Goal: Communication & Community: Connect with others

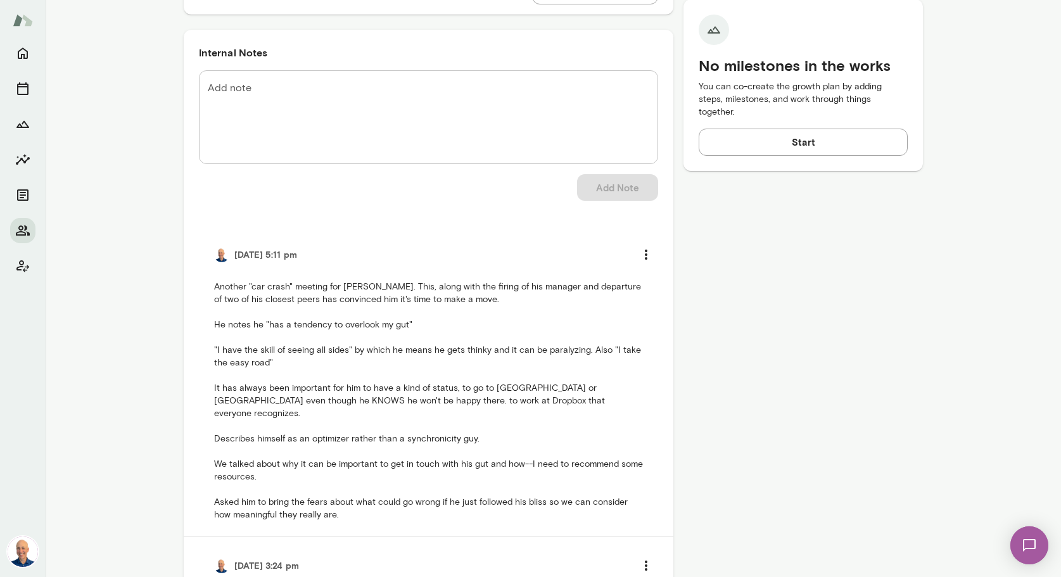
scroll to position [522, 0]
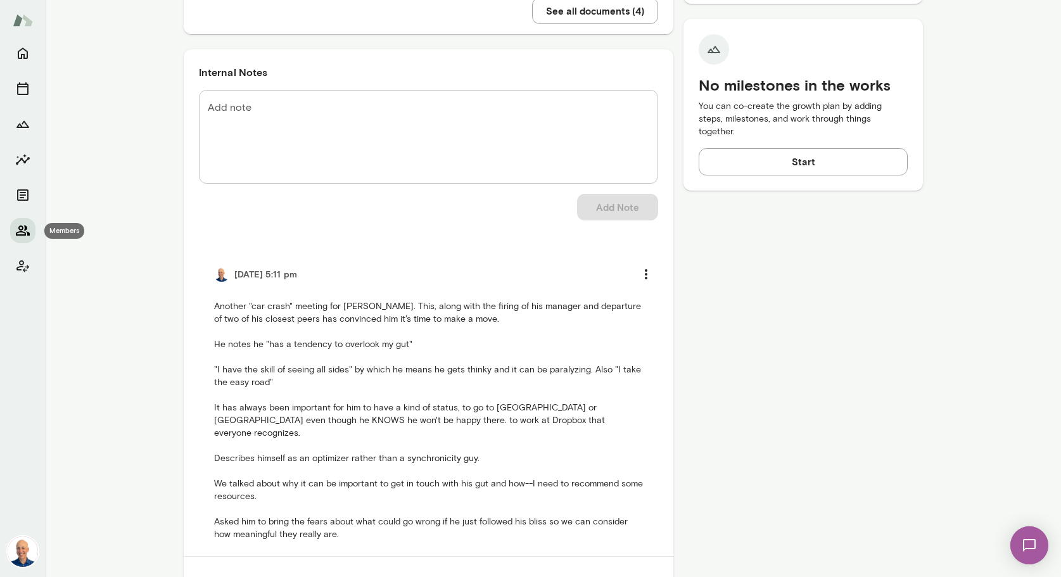
click at [16, 233] on icon "Members" at bounding box center [23, 230] width 14 height 10
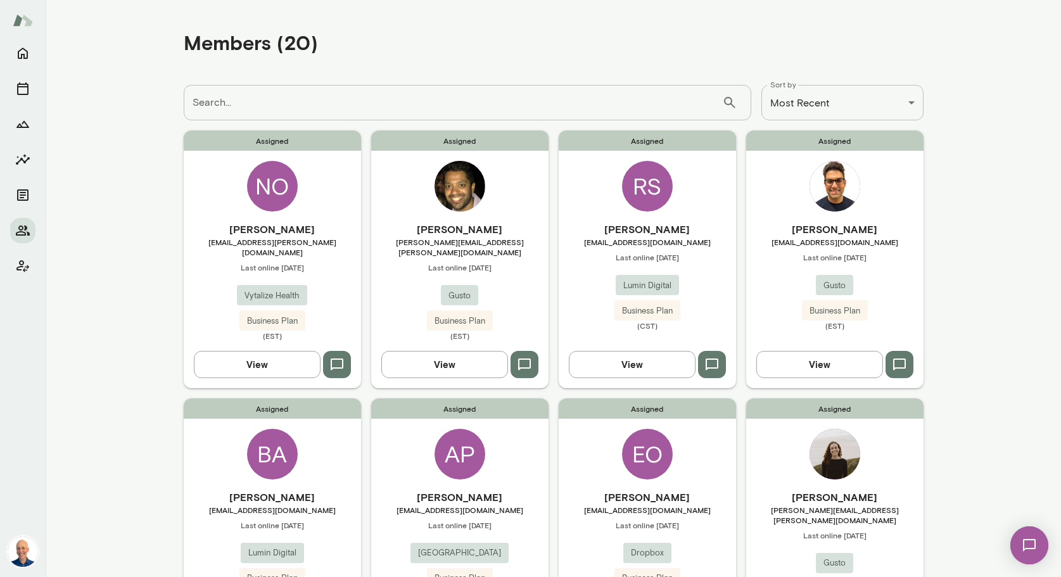
click at [505, 206] on div "Assigned [PERSON_NAME] [PERSON_NAME][EMAIL_ADDRESS][PERSON_NAME][DOMAIN_NAME] L…" at bounding box center [459, 258] width 177 height 257
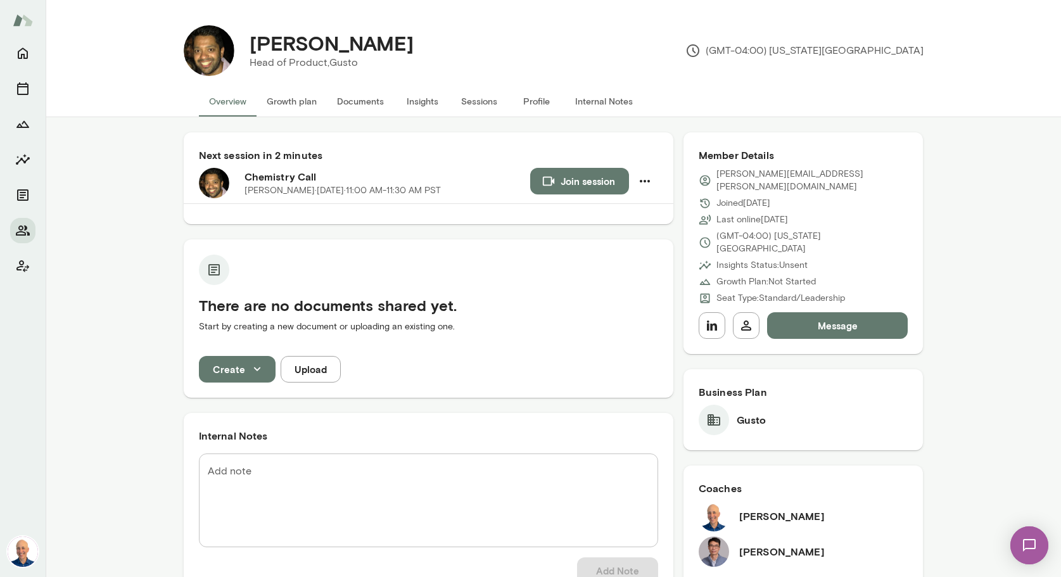
click at [552, 98] on button "Profile" at bounding box center [536, 101] width 57 height 30
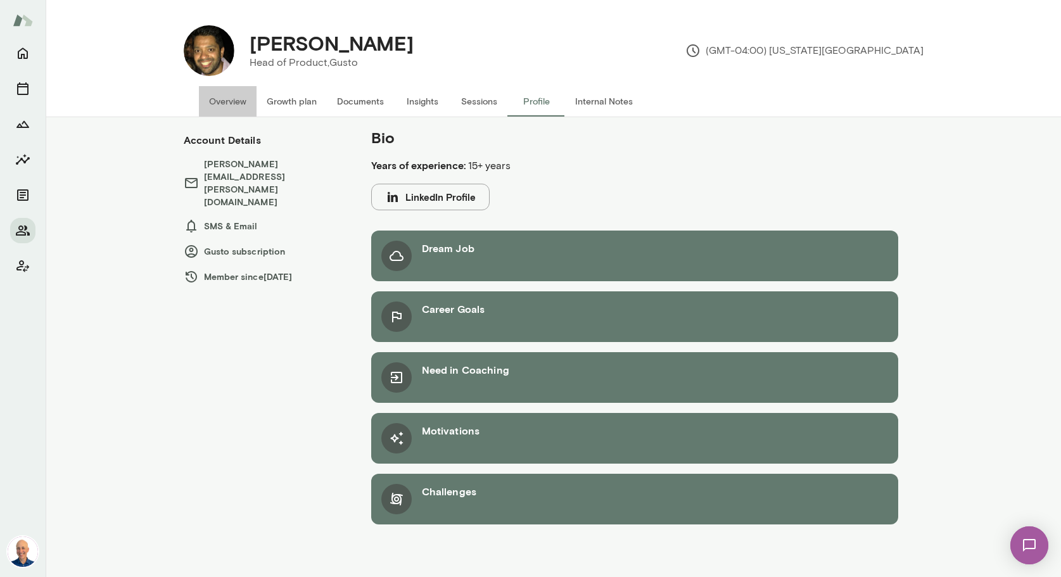
click at [232, 101] on button "Overview" at bounding box center [228, 101] width 58 height 30
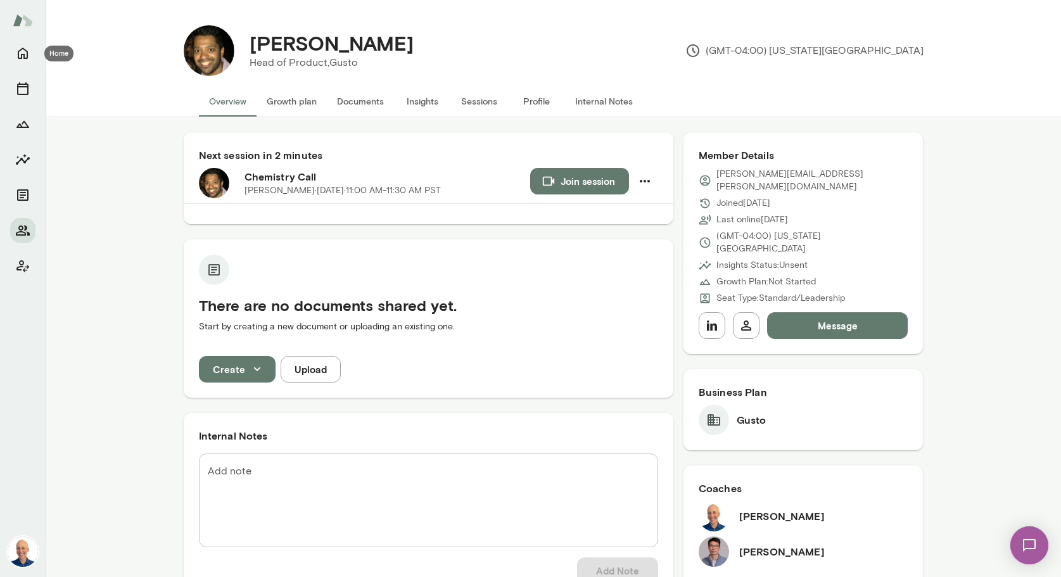
click at [27, 53] on icon "Home" at bounding box center [23, 53] width 10 height 11
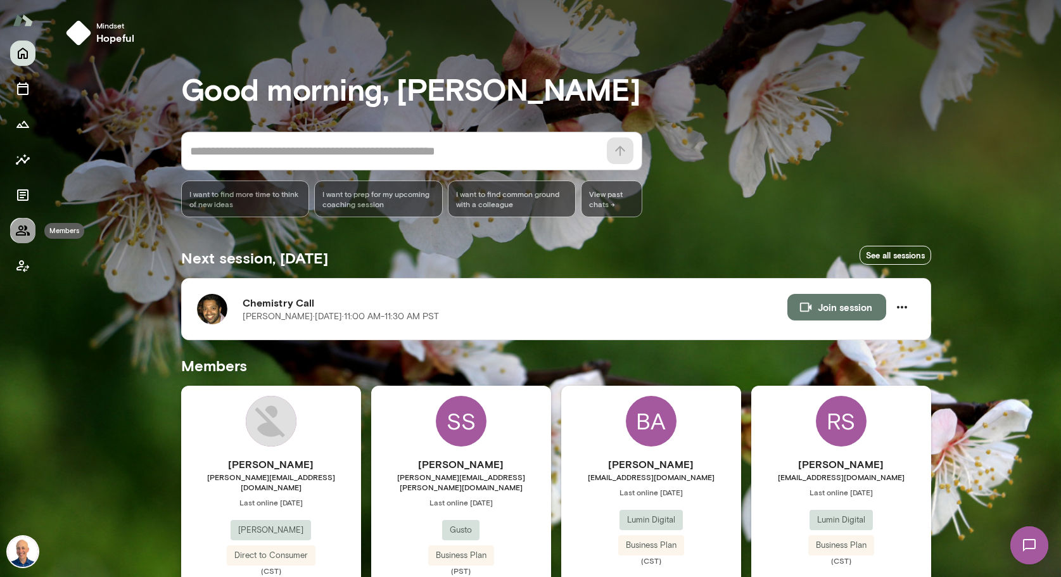
click at [13, 233] on button "Members" at bounding box center [22, 230] width 25 height 25
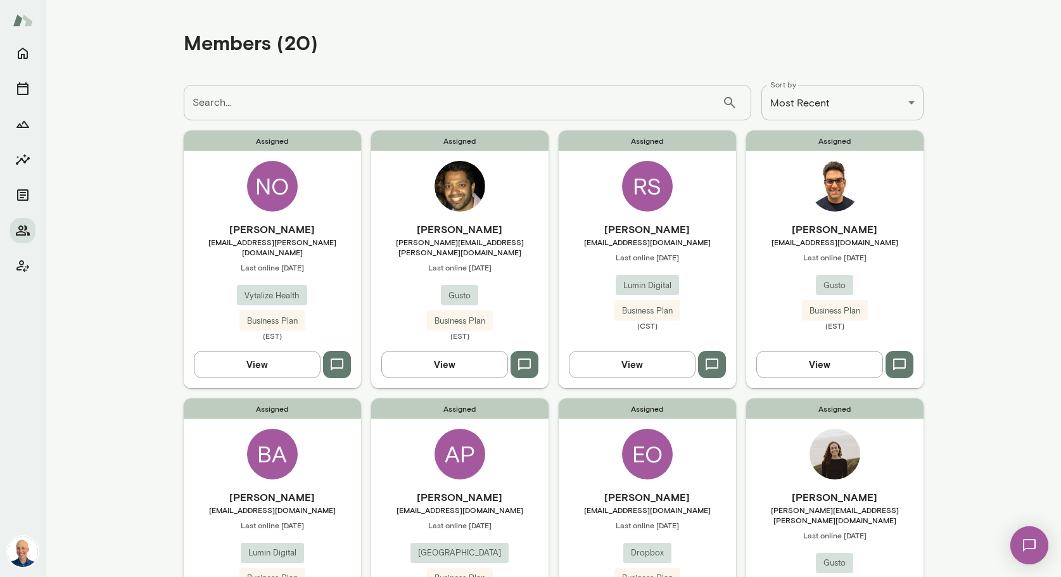
click at [499, 287] on div "[PERSON_NAME] [PERSON_NAME][EMAIL_ADDRESS][PERSON_NAME][DOMAIN_NAME] Last onlin…" at bounding box center [459, 281] width 177 height 119
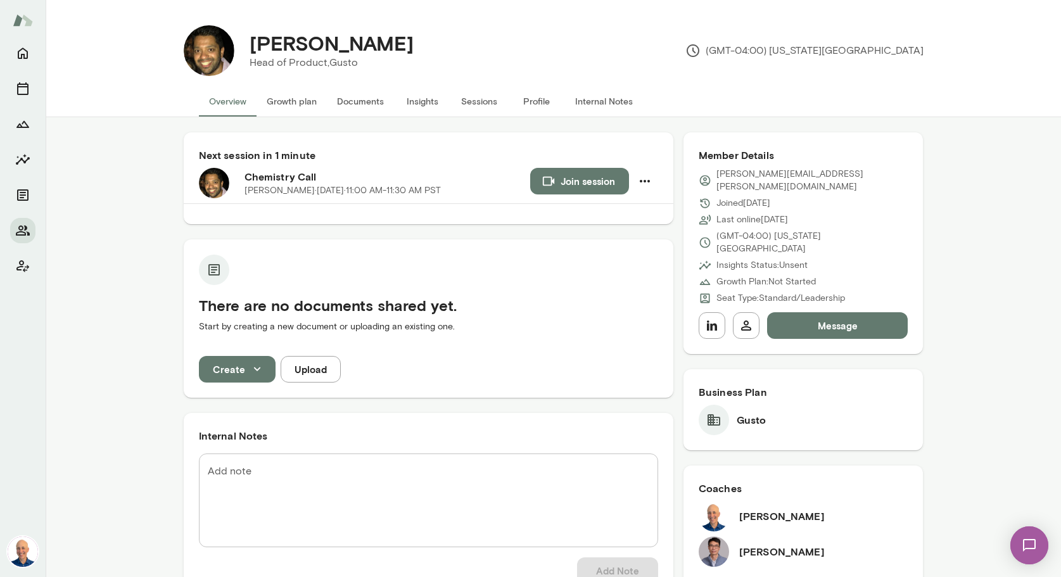
scroll to position [174, 0]
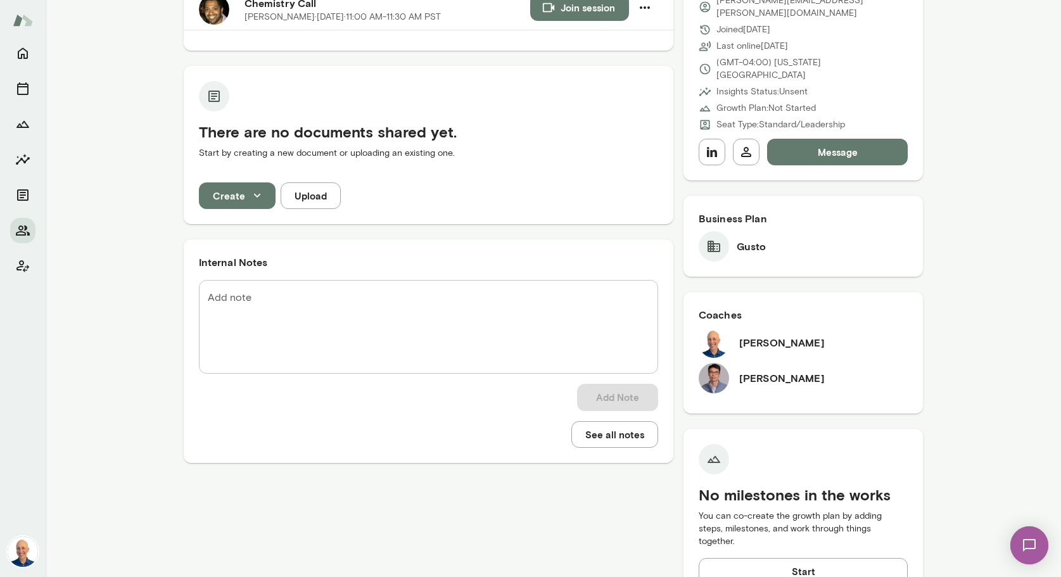
click at [825, 139] on button "Message" at bounding box center [837, 152] width 141 height 27
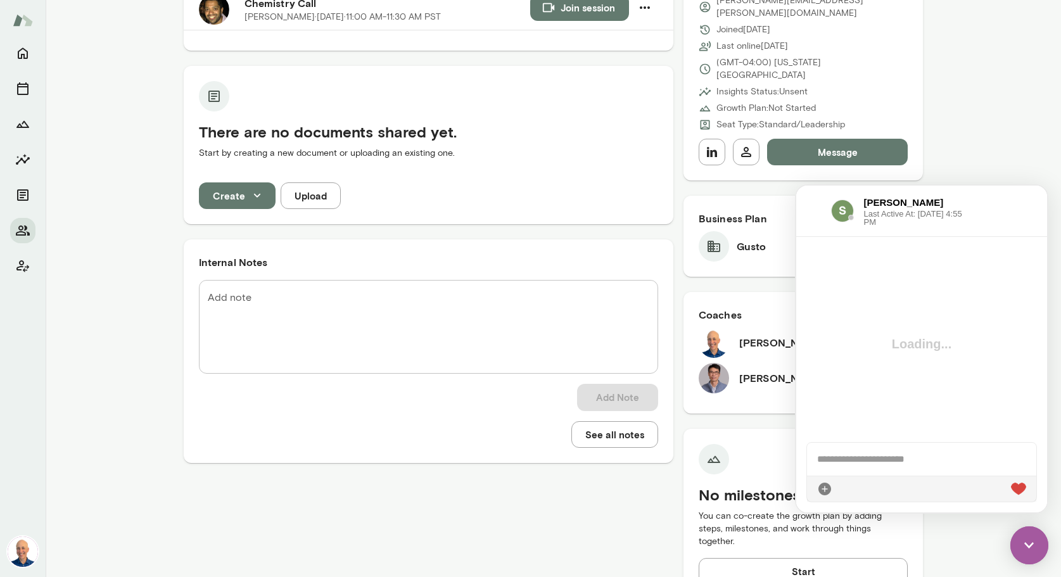
scroll to position [0, 0]
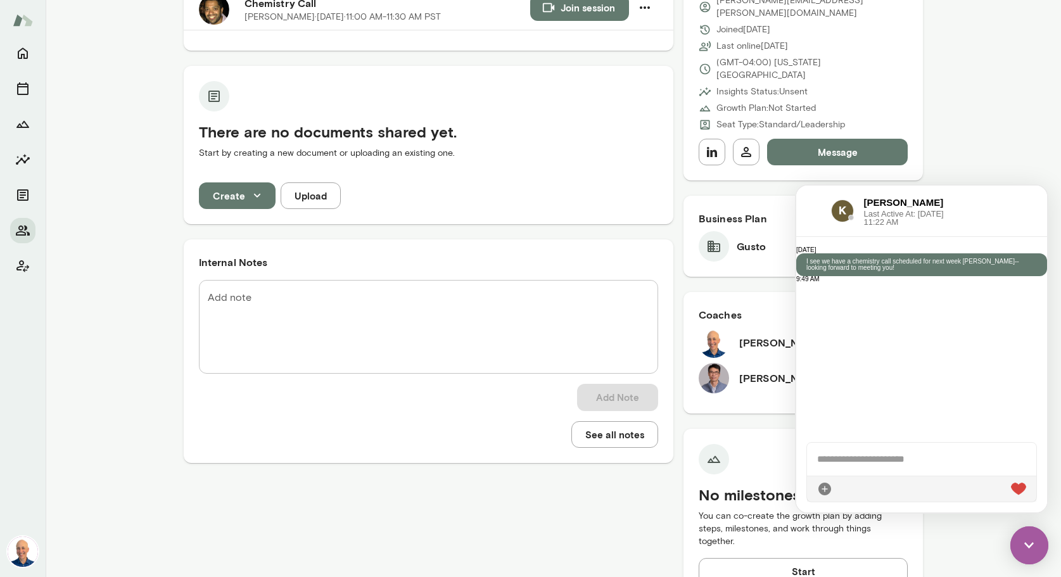
click at [1026, 540] on img at bounding box center [1029, 545] width 38 height 38
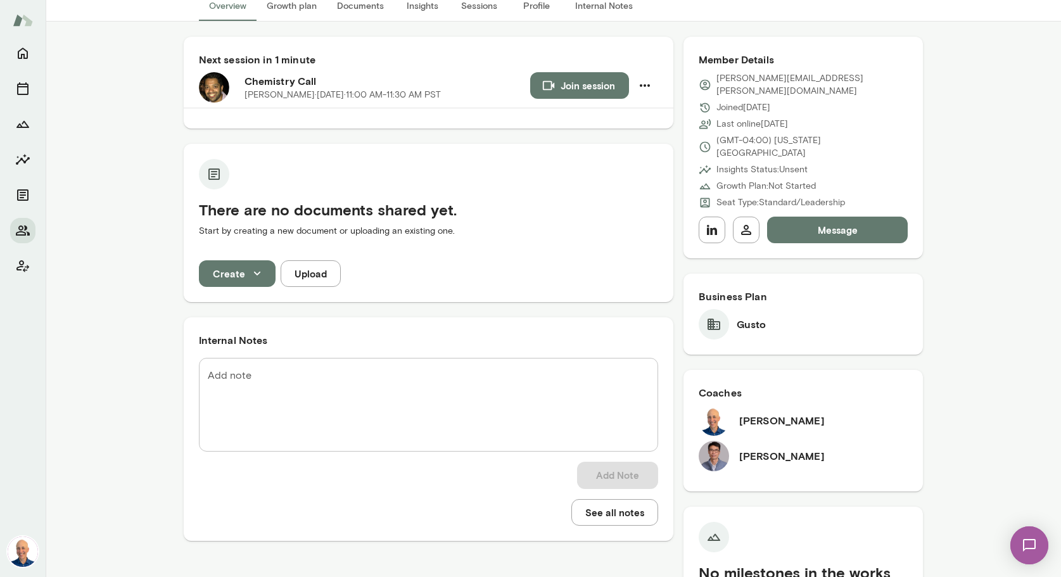
scroll to position [84, 0]
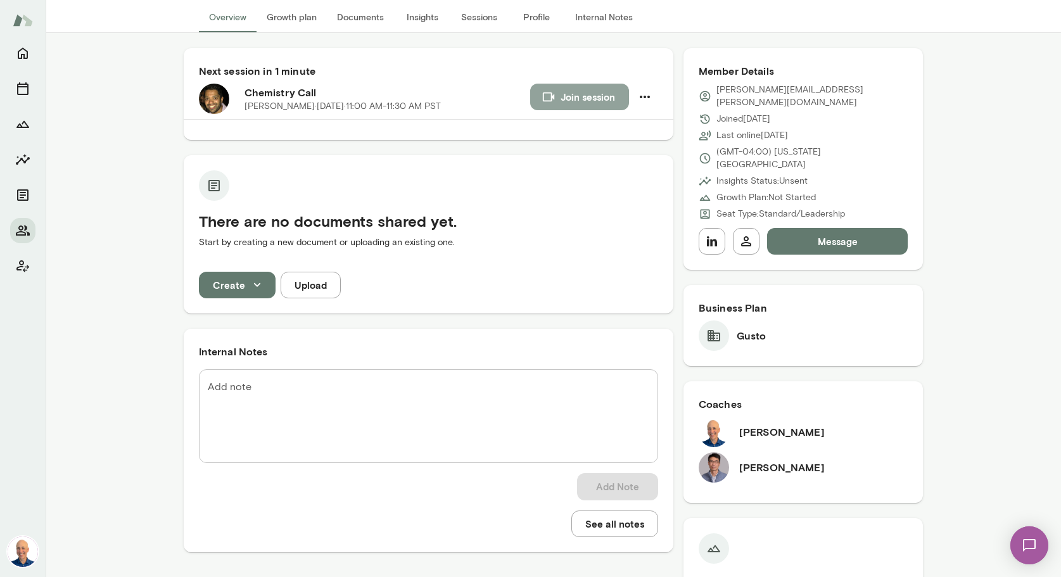
click at [598, 96] on button "Join session" at bounding box center [579, 97] width 99 height 27
